Goal: Task Accomplishment & Management: Manage account settings

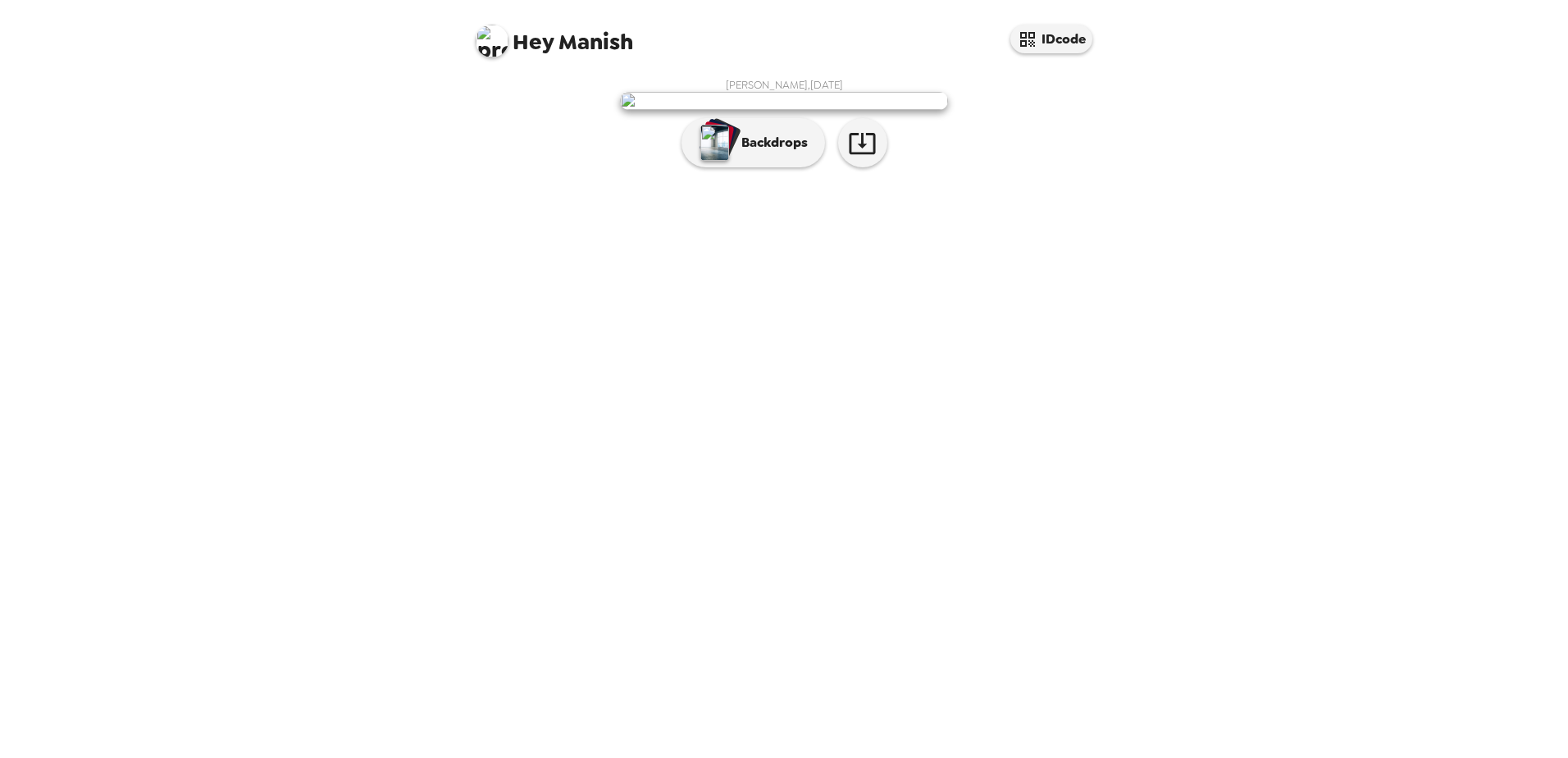
click at [767, 152] on p "Backdrops" at bounding box center [770, 142] width 74 height 20
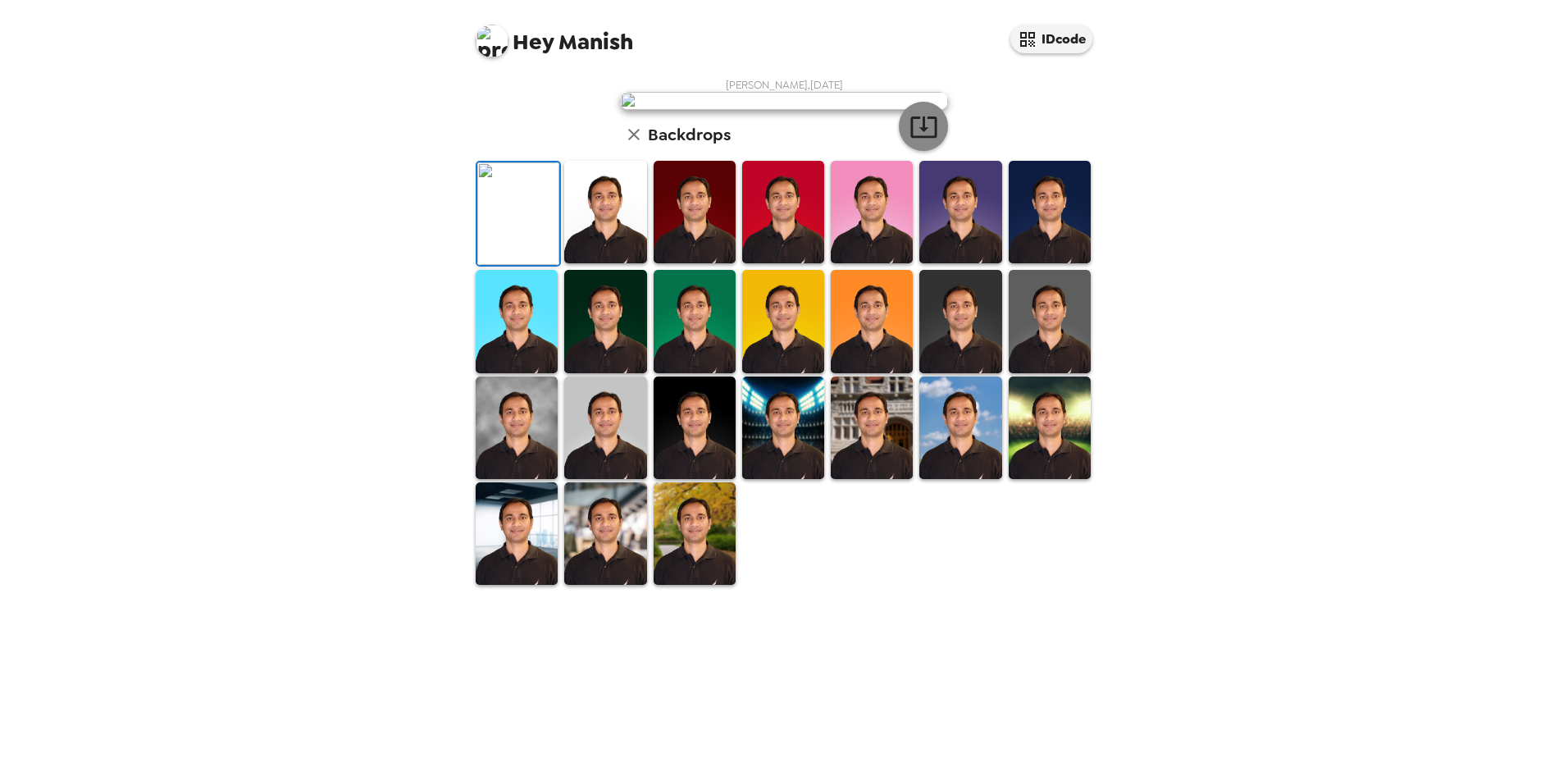
click at [921, 141] on icon "button" at bounding box center [923, 126] width 29 height 29
click at [621, 479] on img at bounding box center [606, 427] width 82 height 102
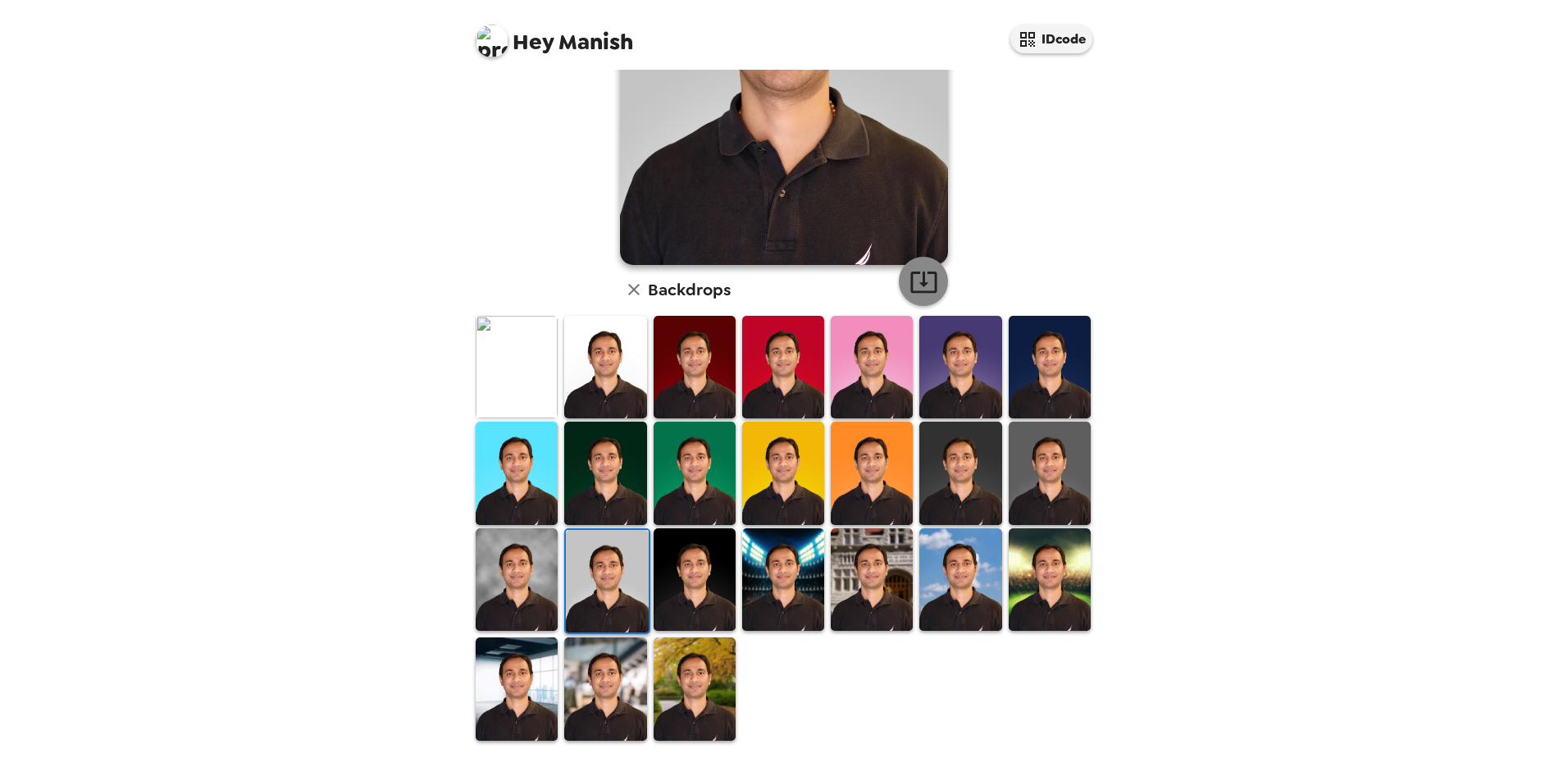
click at [912, 277] on icon "button" at bounding box center [923, 281] width 29 height 29
click at [706, 704] on img at bounding box center [695, 688] width 82 height 102
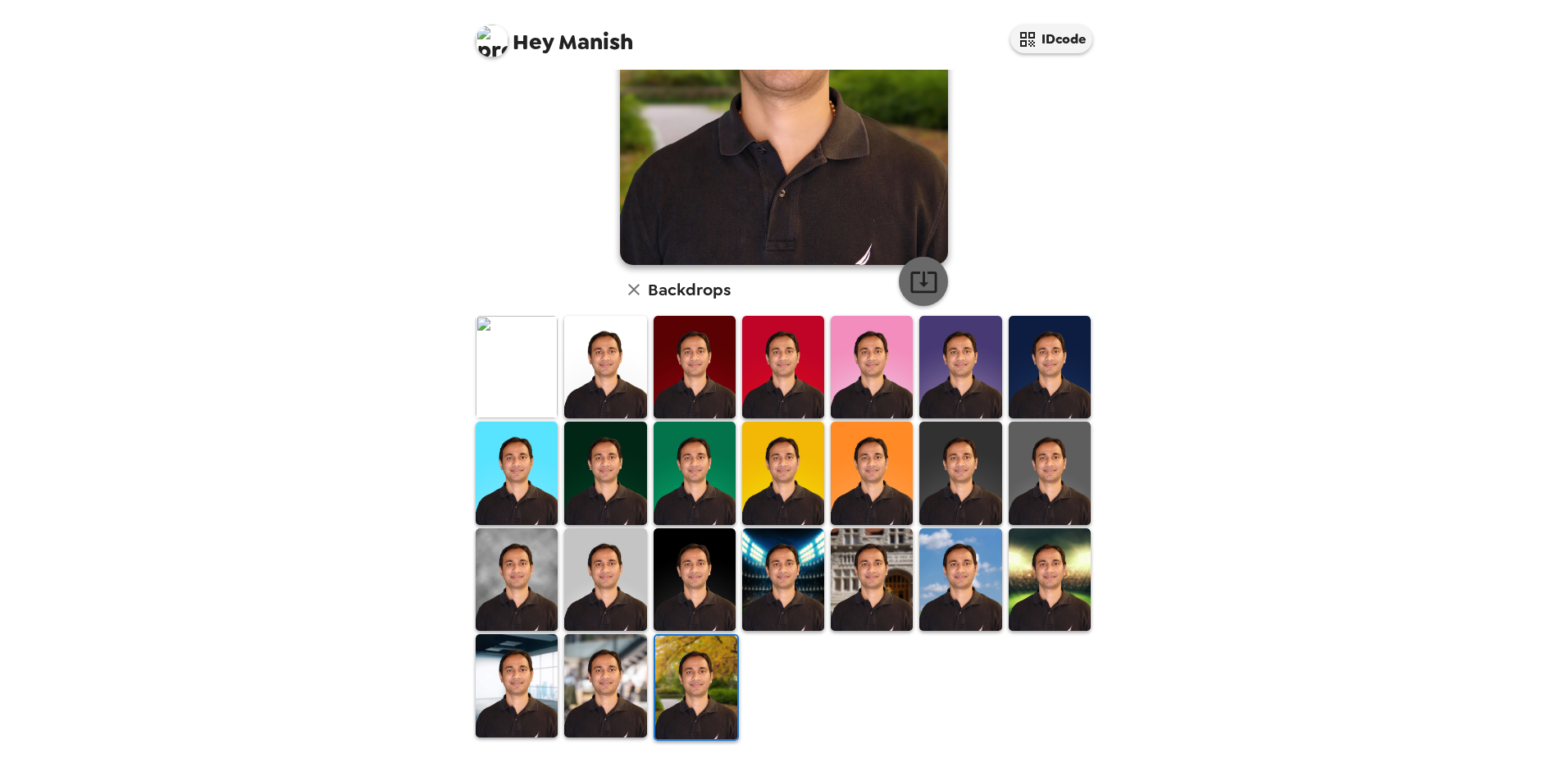
click at [922, 288] on icon "button" at bounding box center [923, 281] width 29 height 29
click at [616, 393] on img at bounding box center [606, 367] width 82 height 102
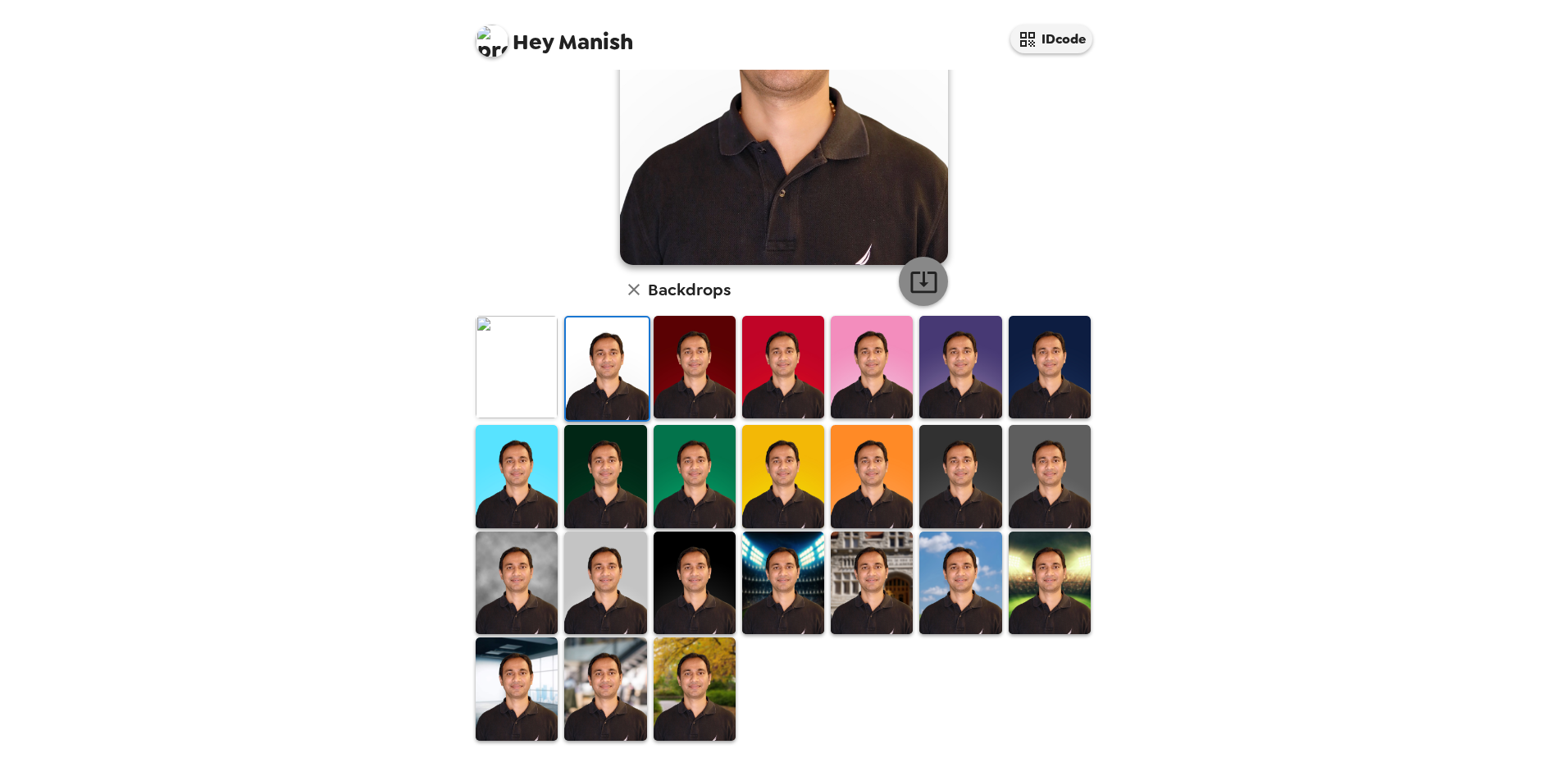
click at [921, 291] on icon "button" at bounding box center [923, 281] width 29 height 29
click at [716, 374] on img at bounding box center [695, 367] width 82 height 102
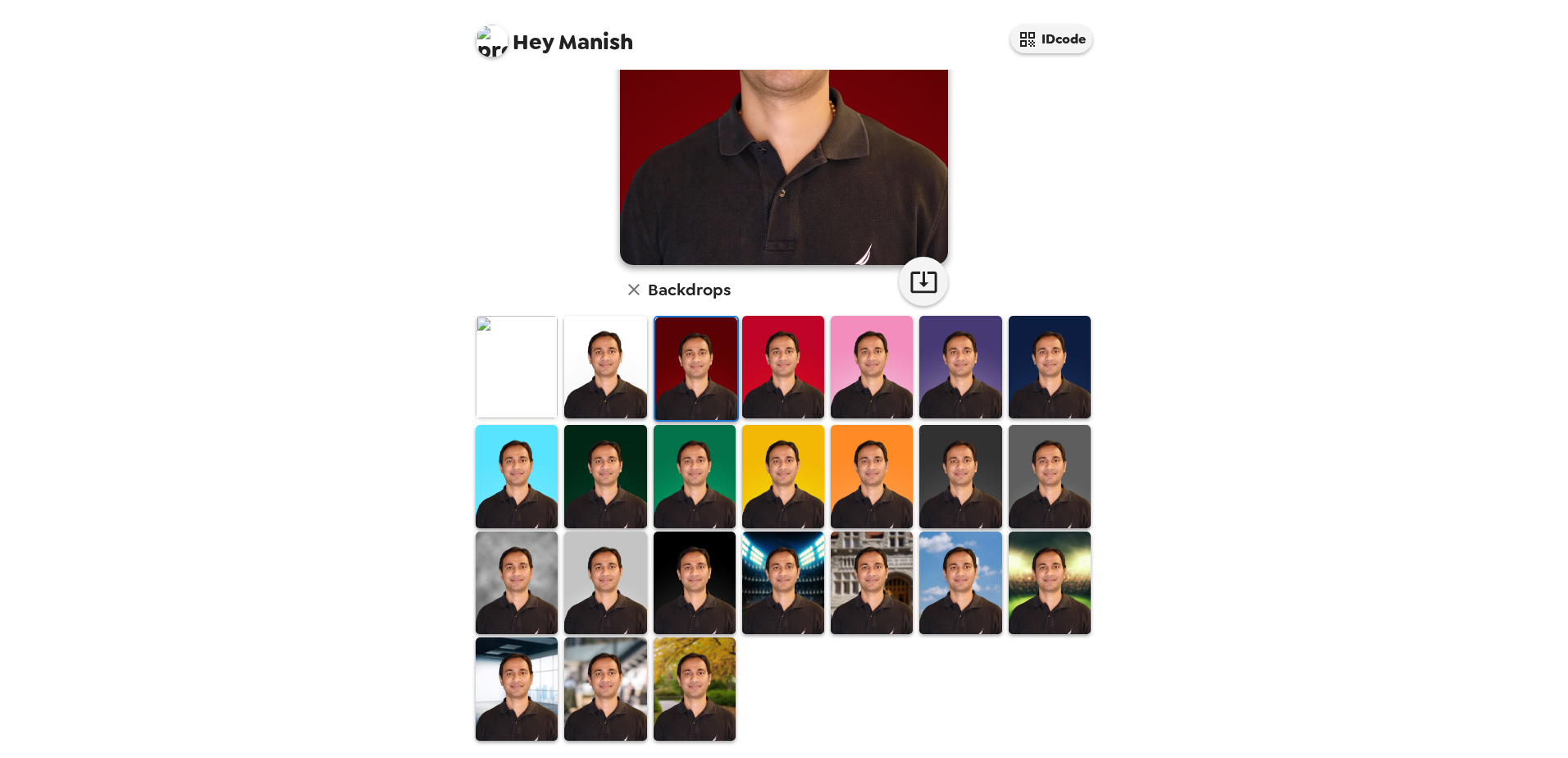
click at [880, 371] on img at bounding box center [872, 367] width 82 height 102
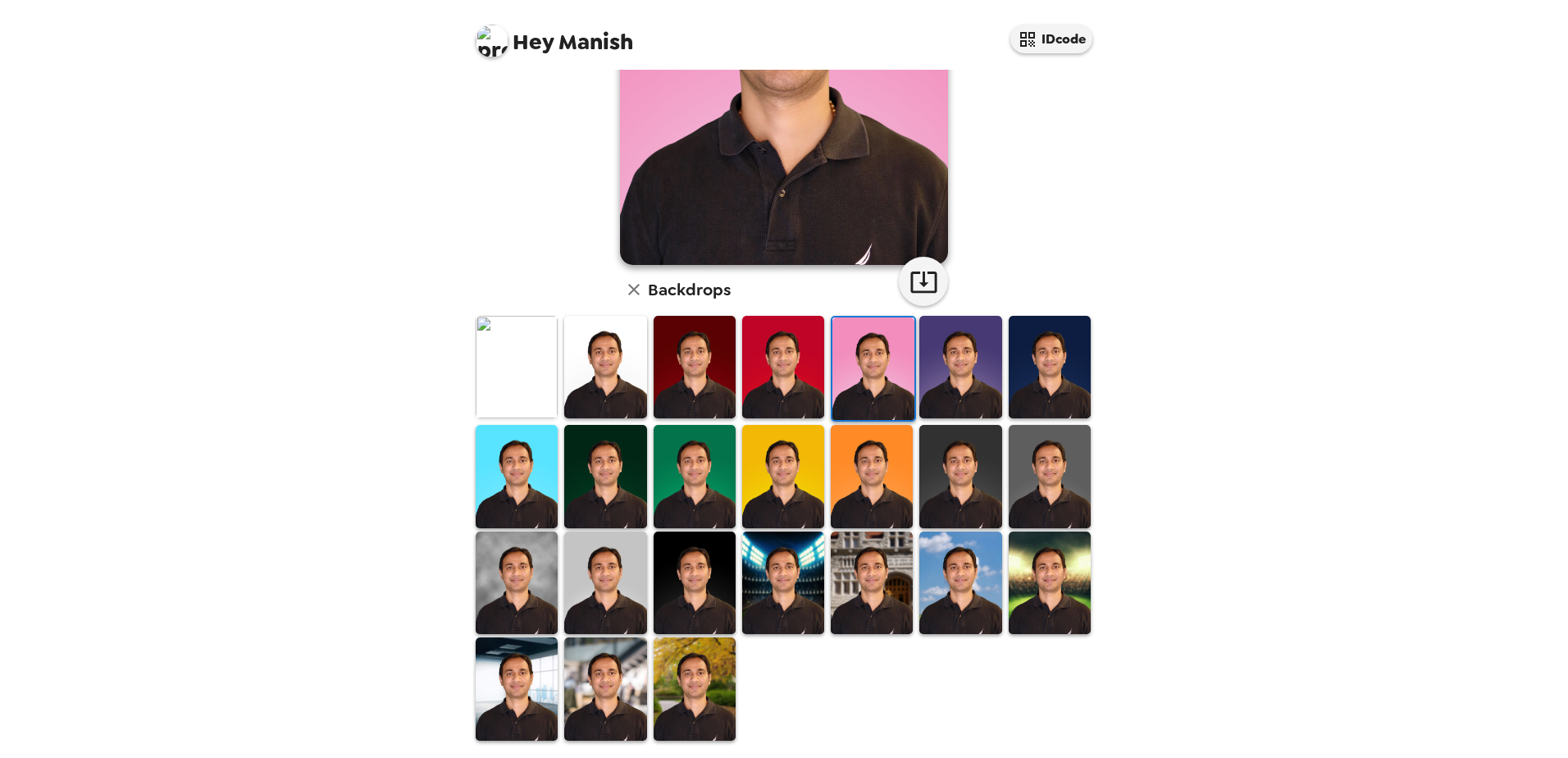
click at [947, 367] on img at bounding box center [960, 367] width 82 height 102
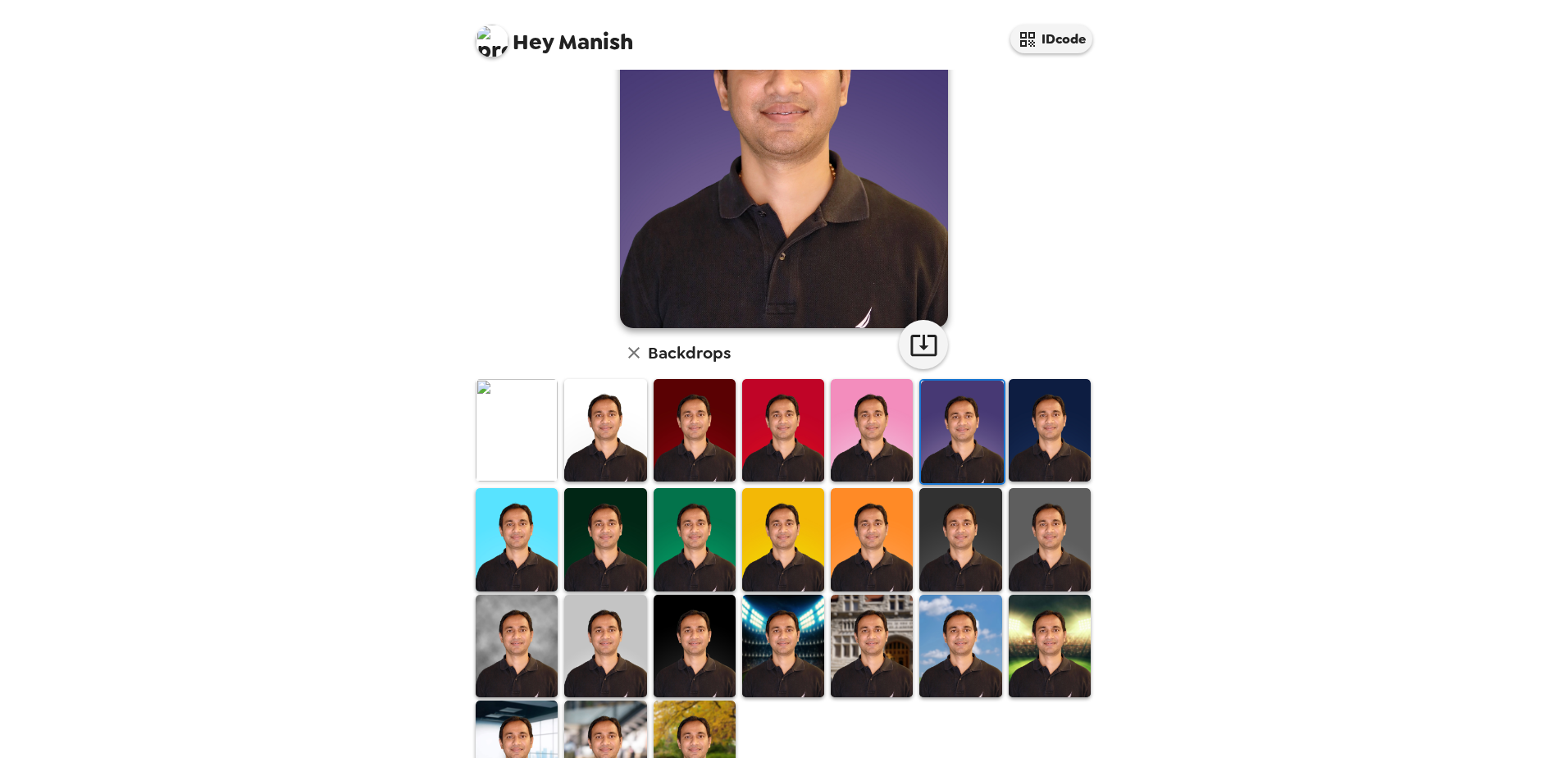
scroll to position [219, 0]
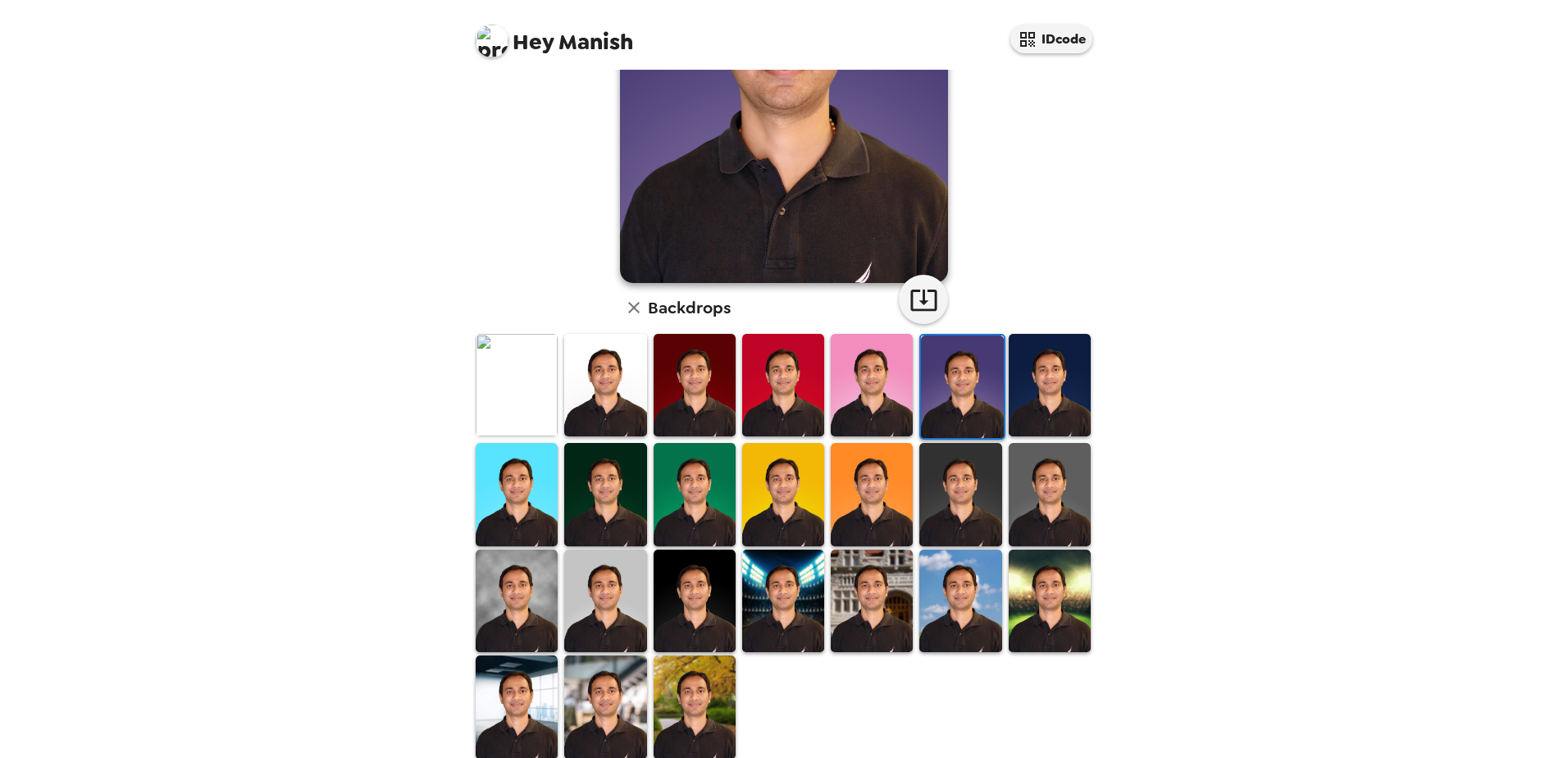
click at [1047, 463] on img at bounding box center [1050, 494] width 82 height 102
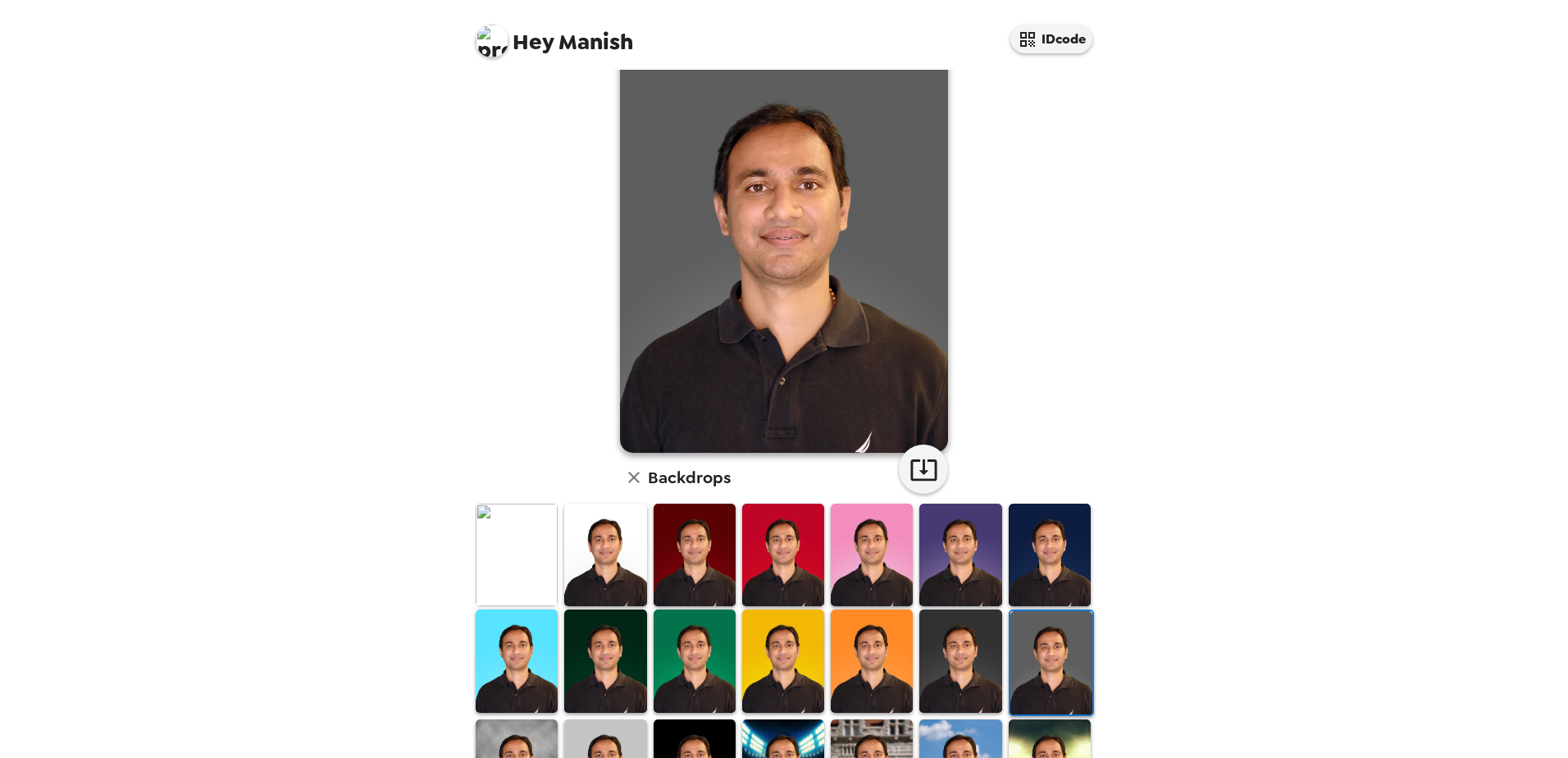
scroll to position [0, 0]
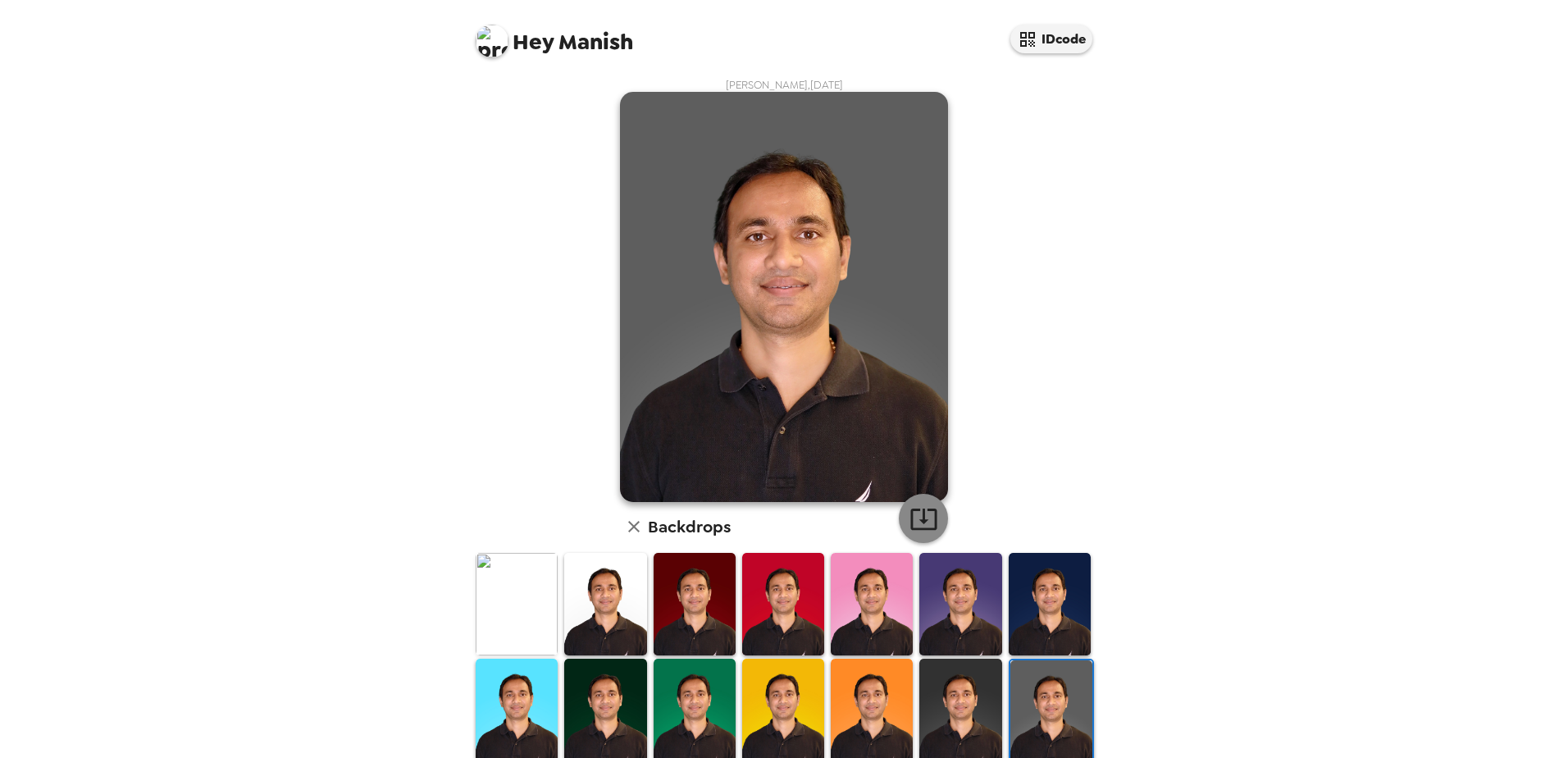
click at [923, 512] on icon "button" at bounding box center [923, 518] width 29 height 29
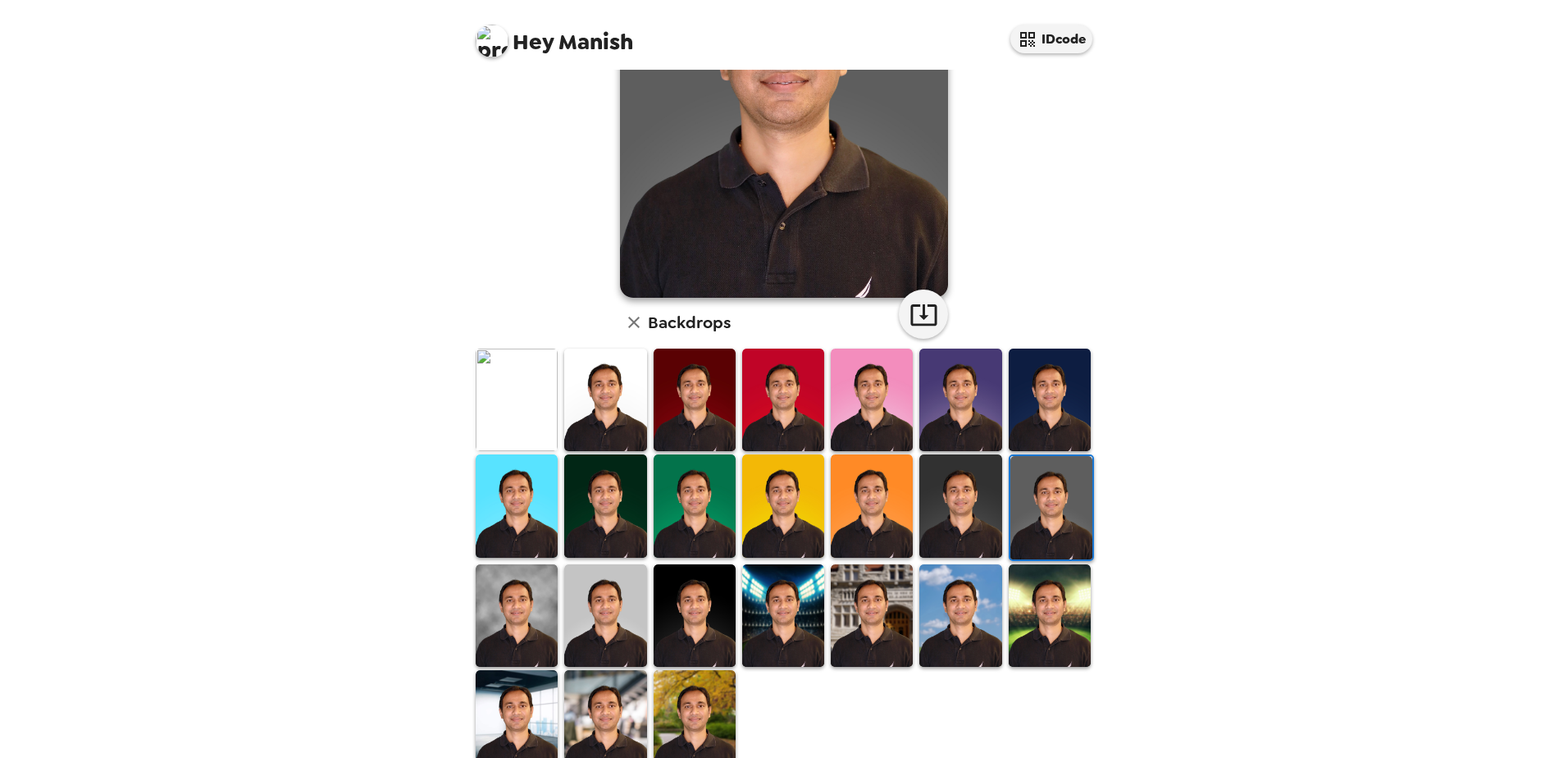
scroll to position [237, 0]
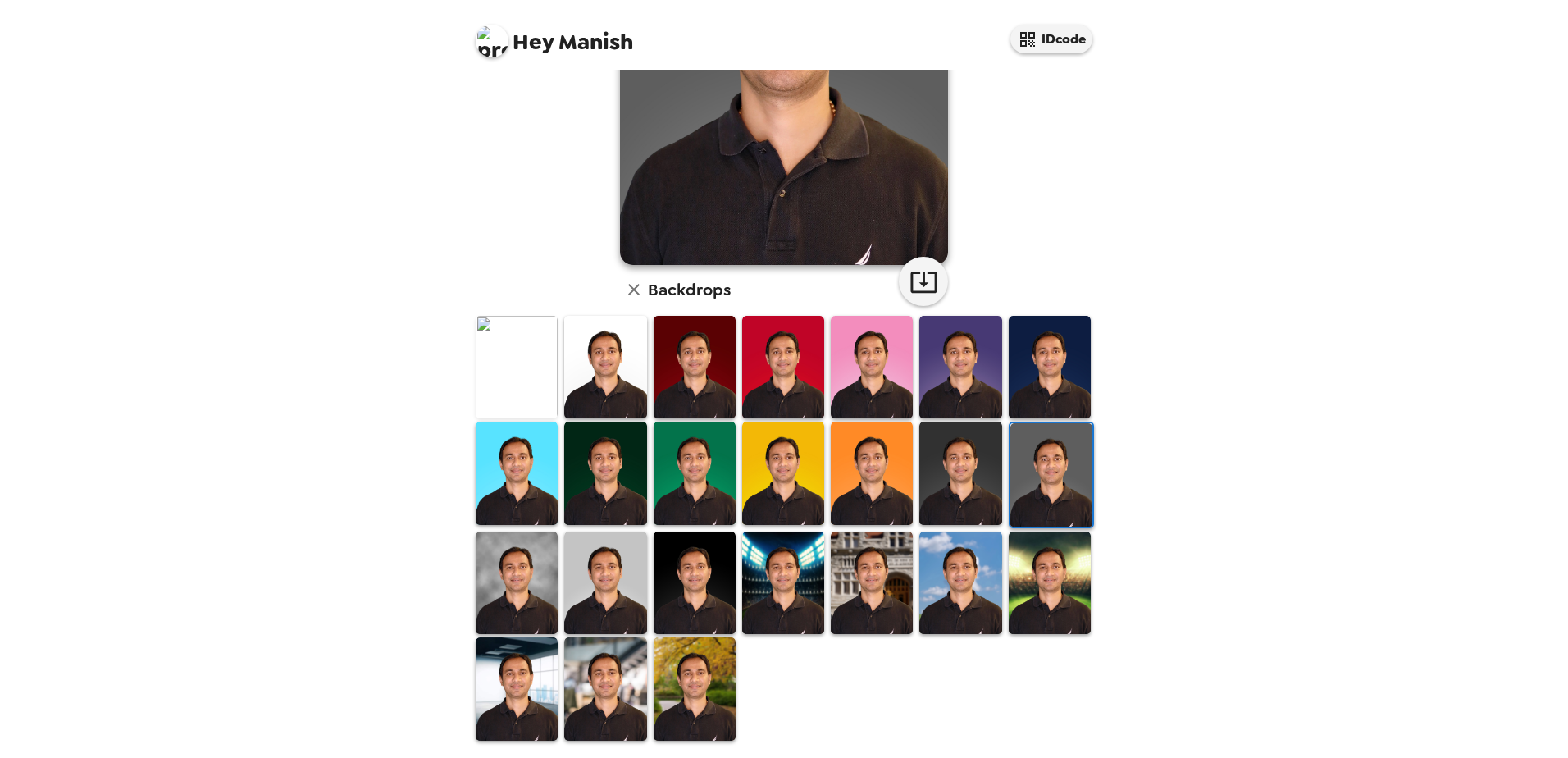
click at [529, 606] on img at bounding box center [516, 582] width 82 height 102
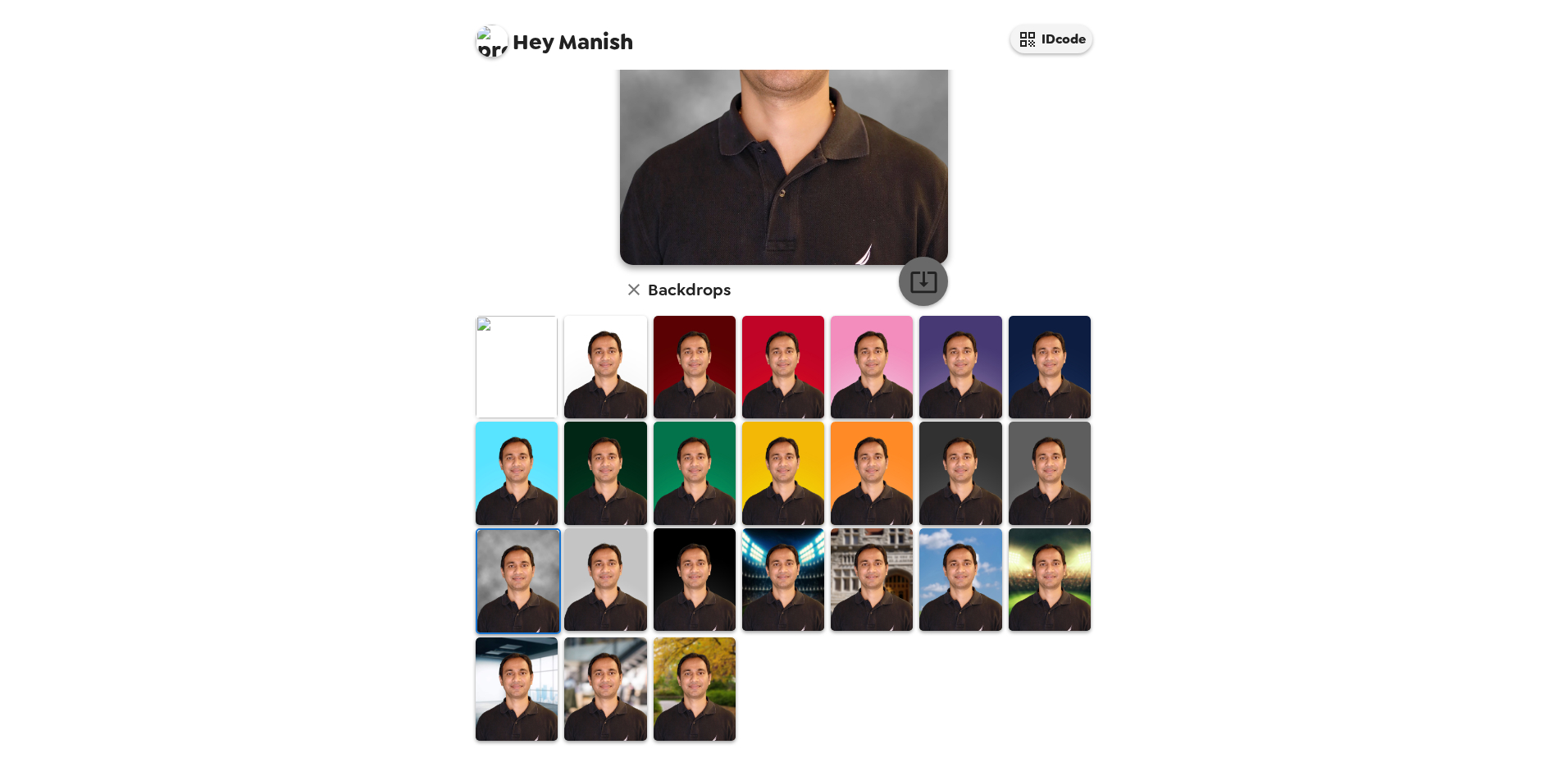
click at [927, 286] on icon "button" at bounding box center [923, 281] width 29 height 29
click at [536, 711] on img at bounding box center [516, 688] width 82 height 102
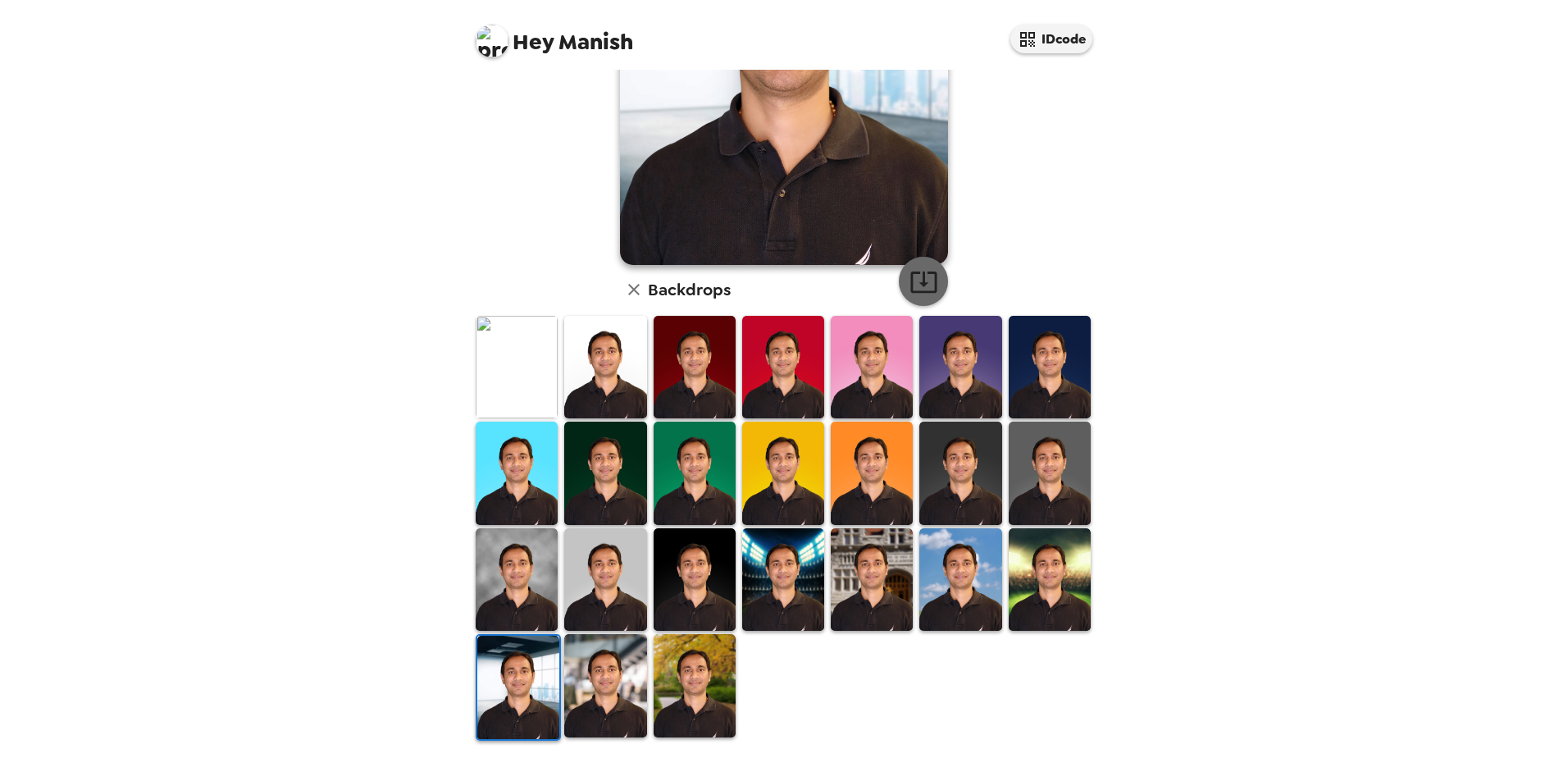
click at [912, 285] on icon "button" at bounding box center [923, 281] width 29 height 29
click at [870, 482] on img at bounding box center [872, 473] width 82 height 102
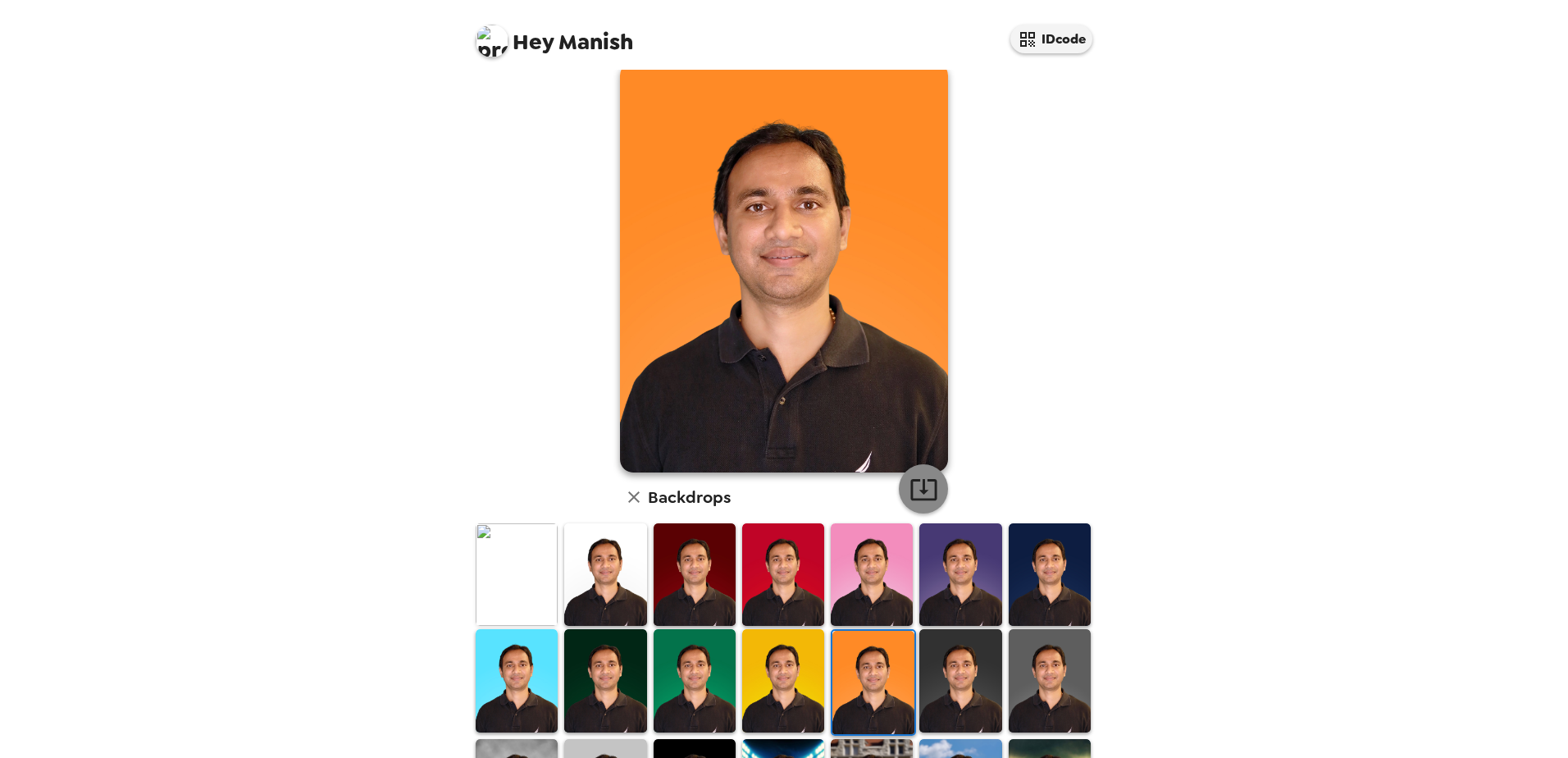
scroll to position [0, 0]
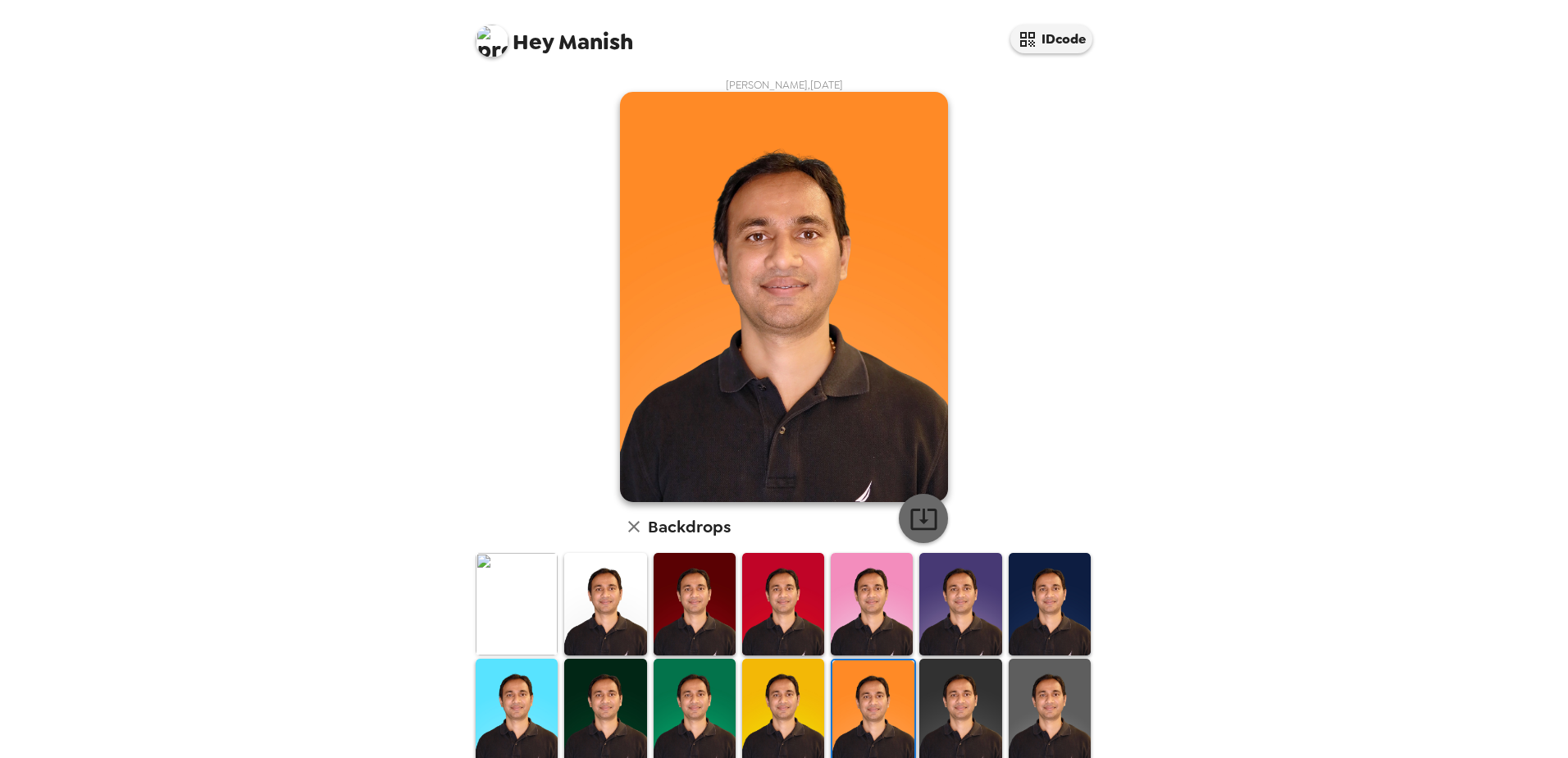
click at [917, 514] on icon "button" at bounding box center [923, 518] width 26 height 21
click at [775, 721] on img at bounding box center [783, 710] width 82 height 102
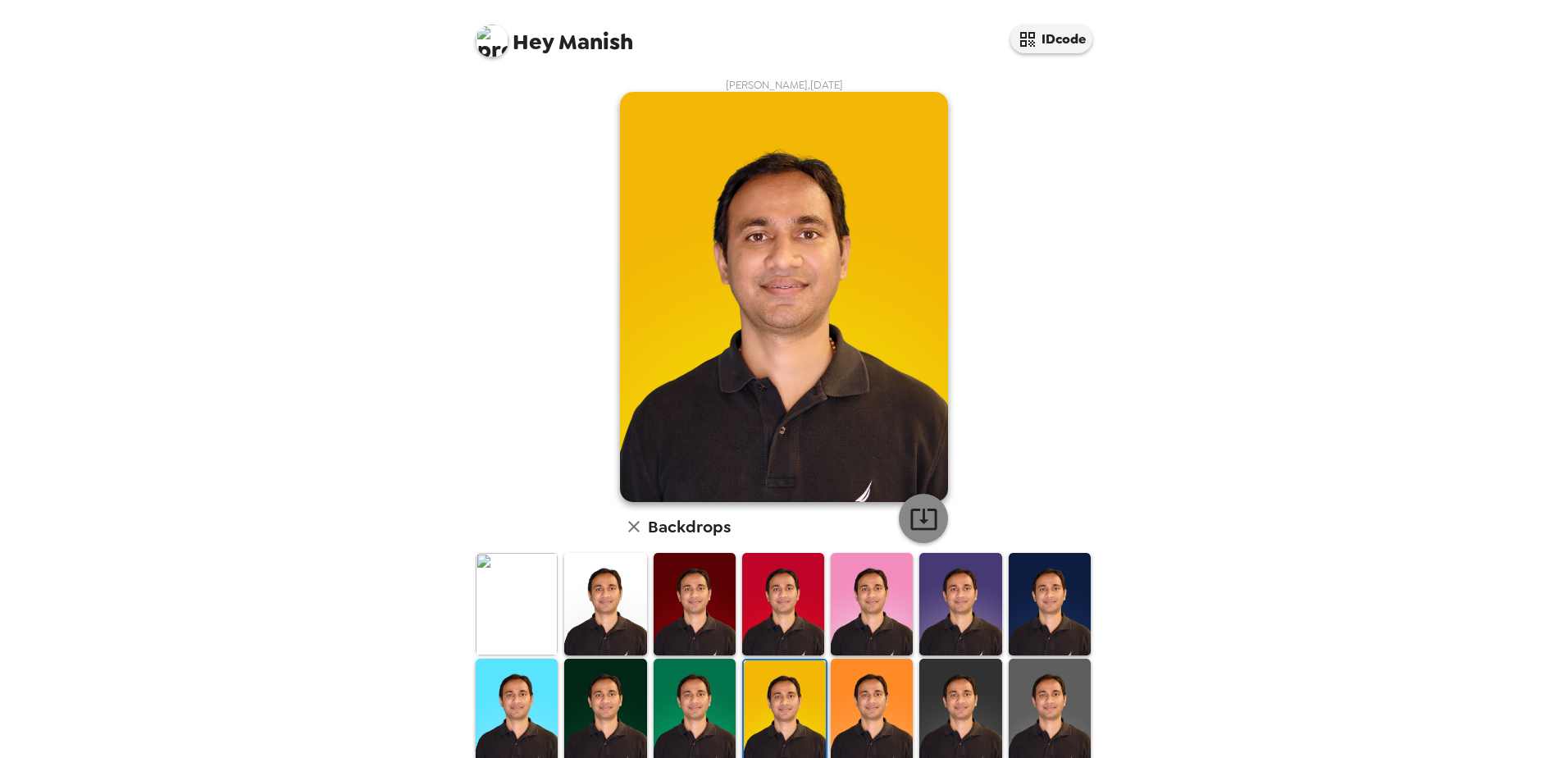
click at [910, 509] on icon "button" at bounding box center [923, 518] width 26 height 21
